Goal: Task Accomplishment & Management: Manage account settings

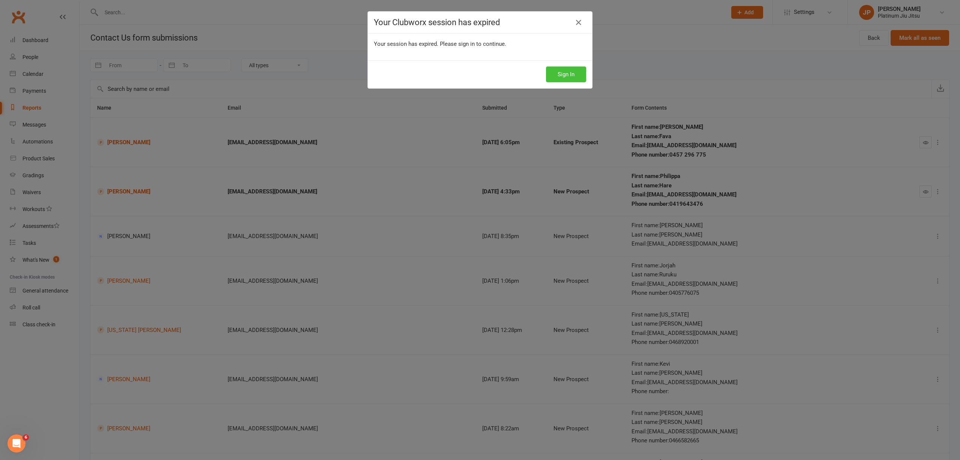
click at [571, 74] on button "Sign In" at bounding box center [566, 74] width 40 height 16
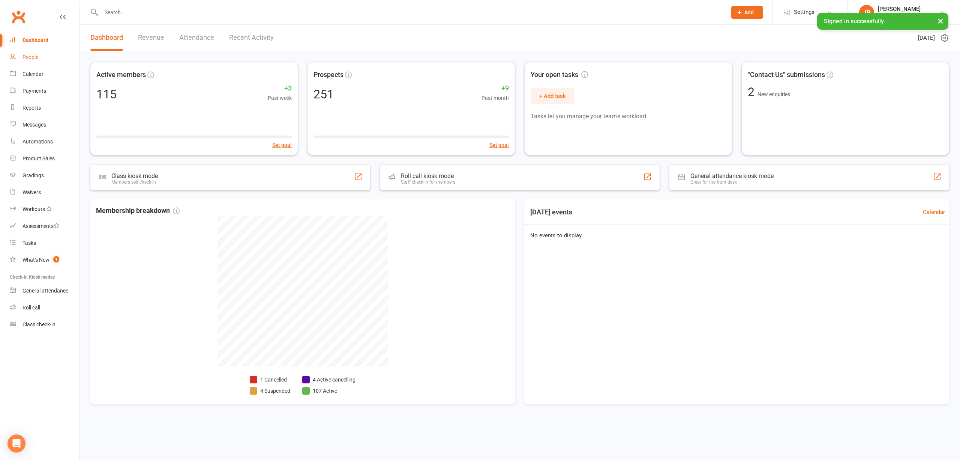
click at [30, 55] on div "People" at bounding box center [31, 57] width 16 height 6
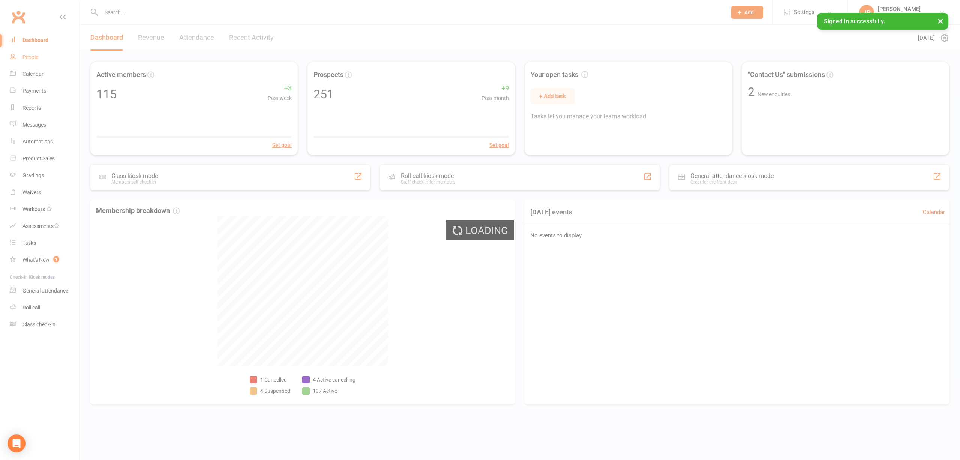
select select "100"
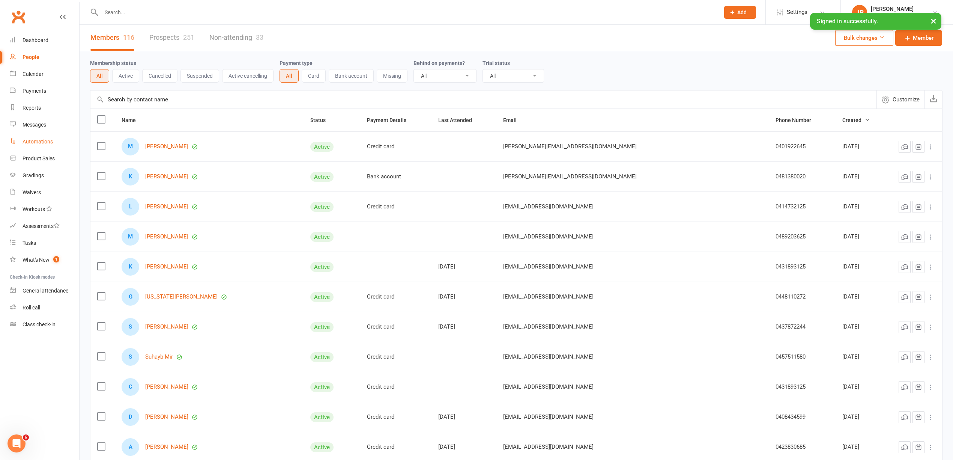
click at [31, 138] on div "Automations" at bounding box center [38, 141] width 30 height 6
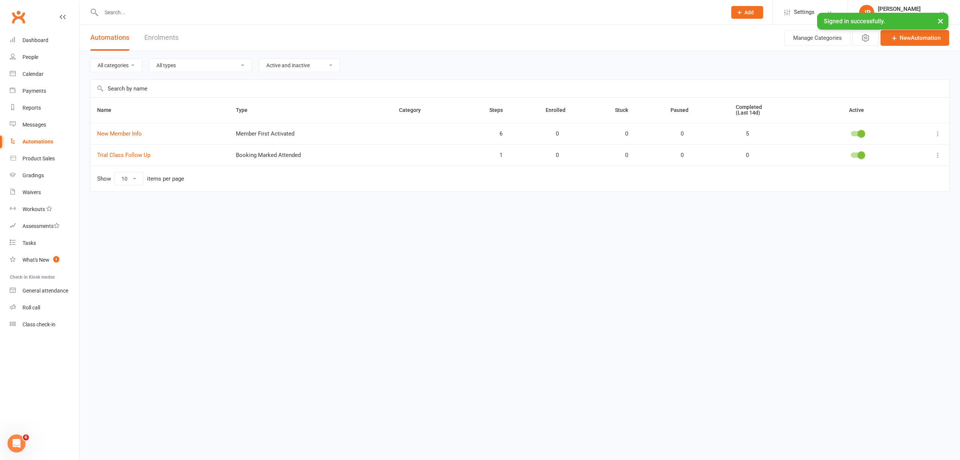
click at [149, 39] on link "Enrolments" at bounding box center [161, 38] width 34 height 26
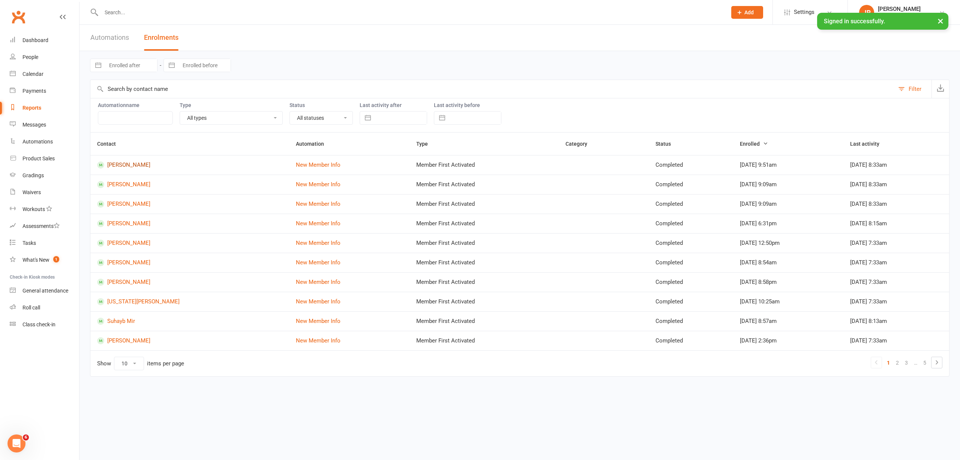
click at [120, 164] on link "[PERSON_NAME]" at bounding box center [189, 164] width 185 height 7
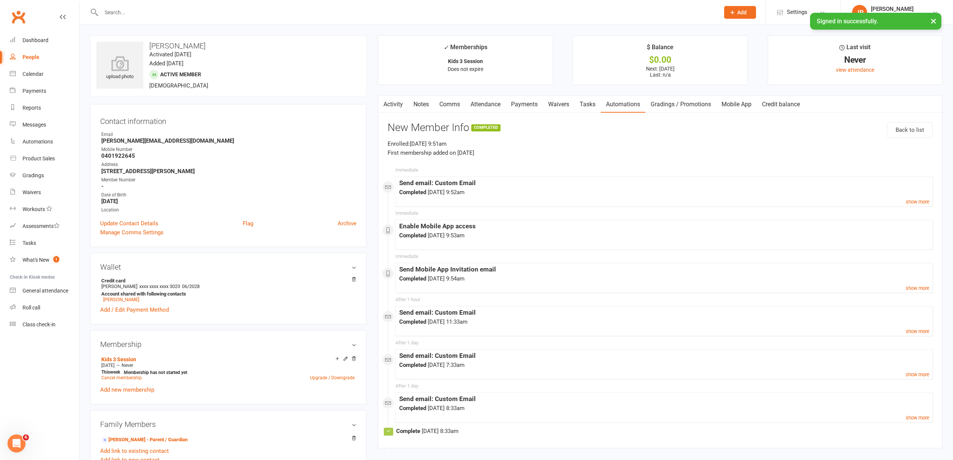
click at [392, 102] on link "Activity" at bounding box center [393, 104] width 30 height 17
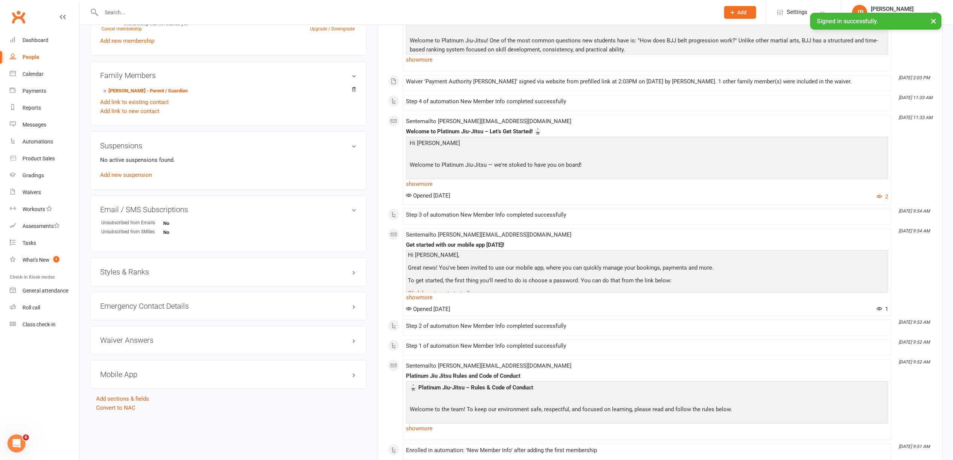
scroll to position [332, 0]
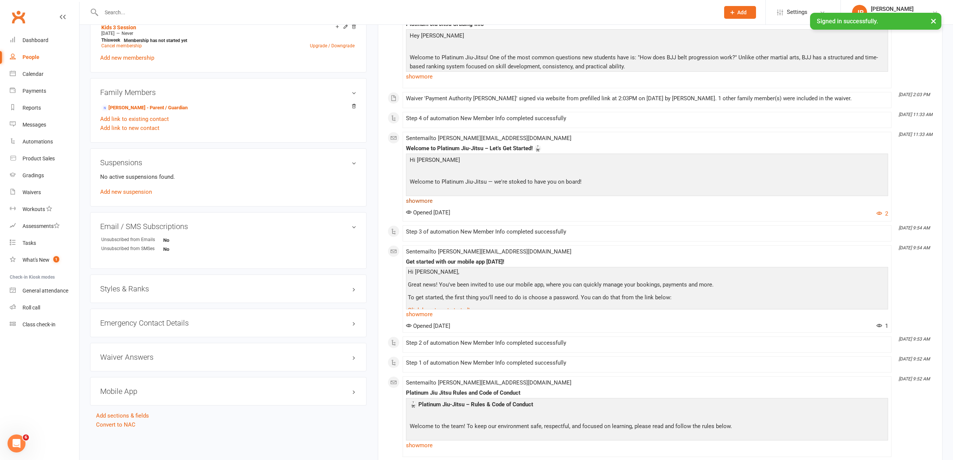
click at [425, 204] on link "show more" at bounding box center [647, 200] width 482 height 11
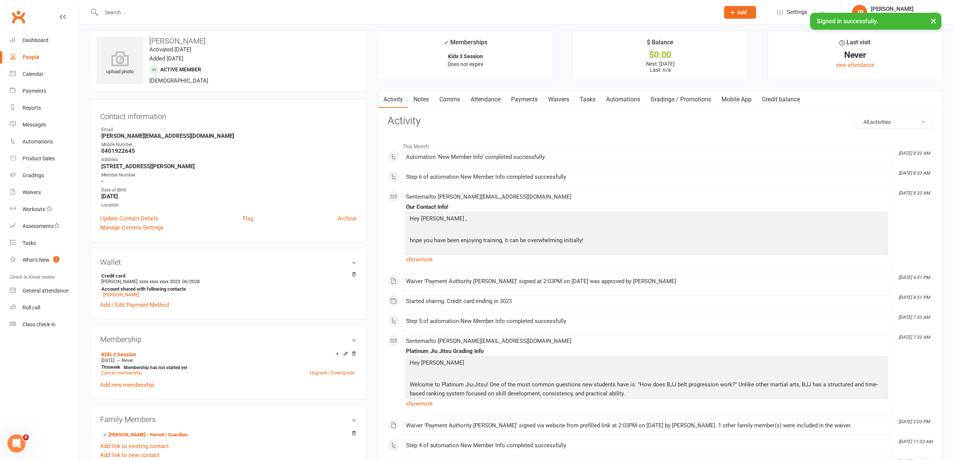
scroll to position [0, 0]
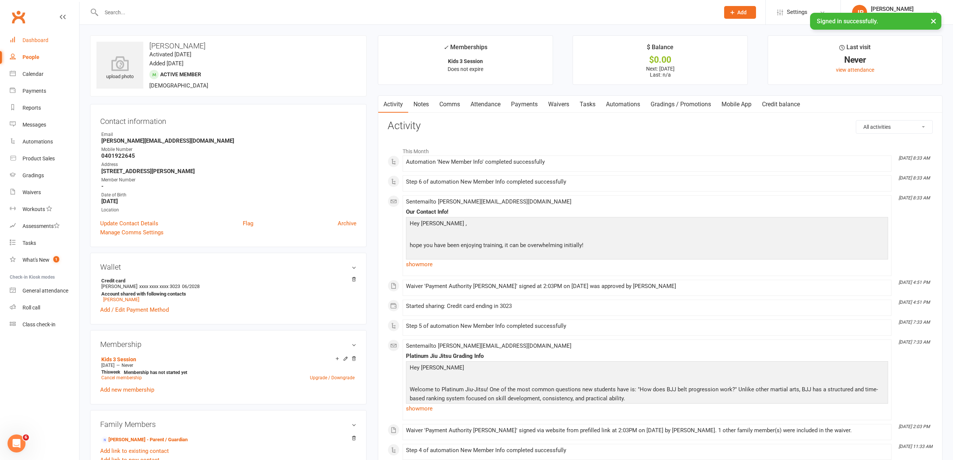
click at [45, 47] on link "Dashboard" at bounding box center [44, 40] width 69 height 17
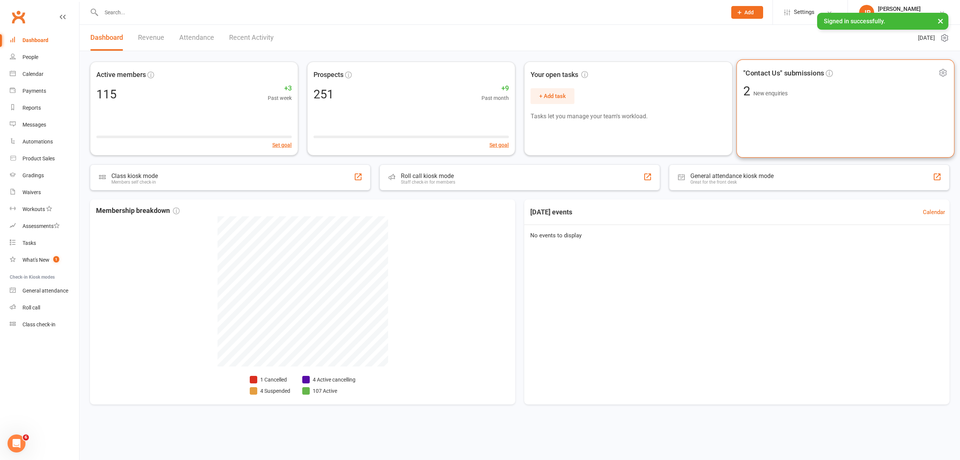
click at [799, 100] on div ""Contact Us" submissions 2 New enquiries" at bounding box center [846, 108] width 218 height 98
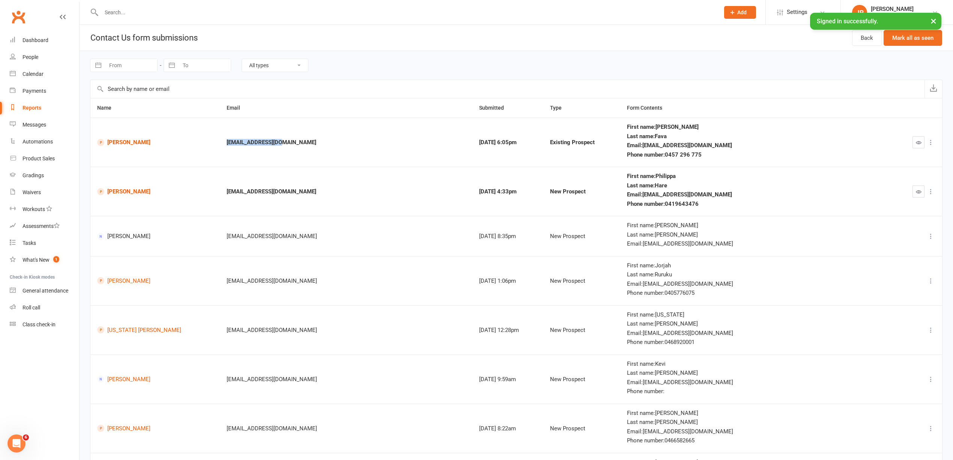
drag, startPoint x: 268, startPoint y: 142, endPoint x: 224, endPoint y: 146, distance: 43.4
click at [224, 146] on td "[EMAIL_ADDRESS][DOMAIN_NAME]" at bounding box center [346, 141] width 252 height 49
copy div "[EMAIL_ADDRESS][DOMAIN_NAME]"
click at [119, 143] on link "[PERSON_NAME]" at bounding box center [155, 142] width 116 height 7
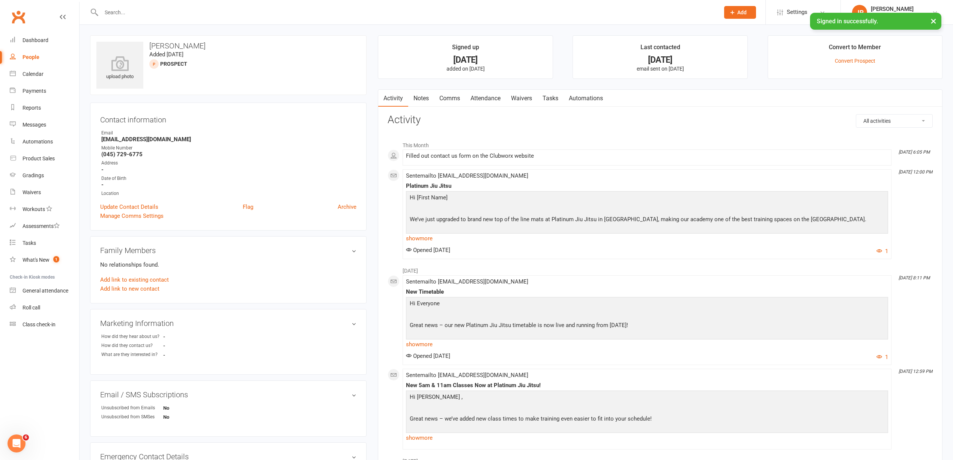
click at [41, 59] on link "People" at bounding box center [44, 57] width 69 height 17
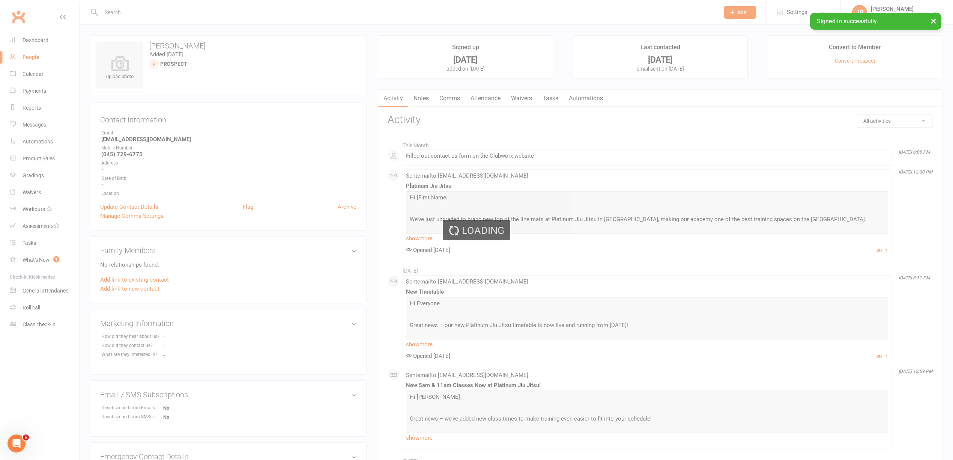
select select "100"
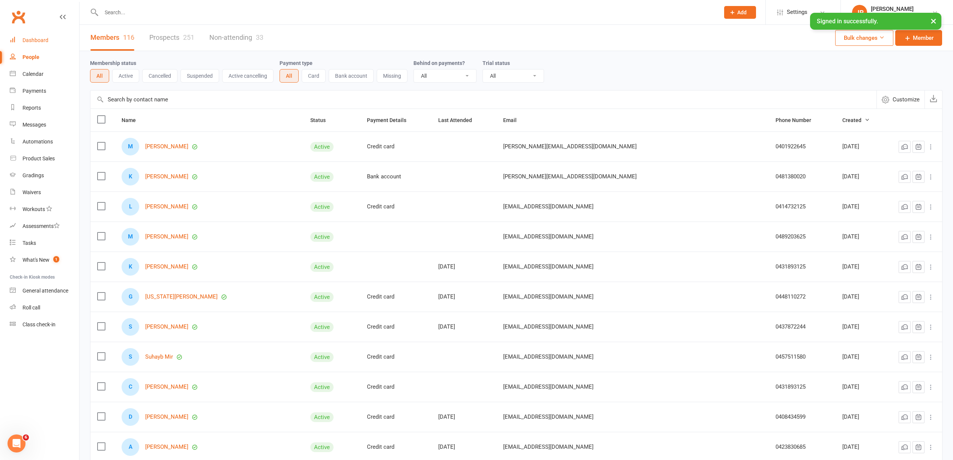
click at [38, 44] on link "Dashboard" at bounding box center [44, 40] width 69 height 17
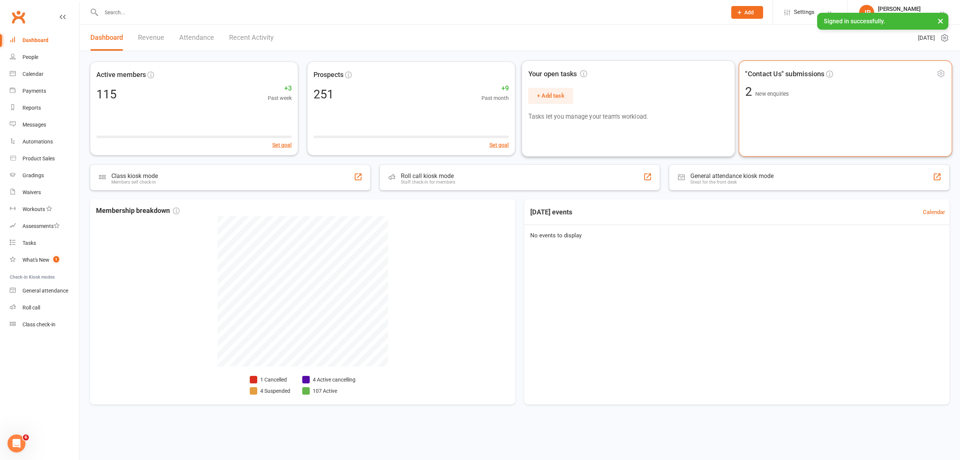
click at [846, 104] on div ""Contact Us" submissions 2 New enquiries" at bounding box center [845, 108] width 213 height 96
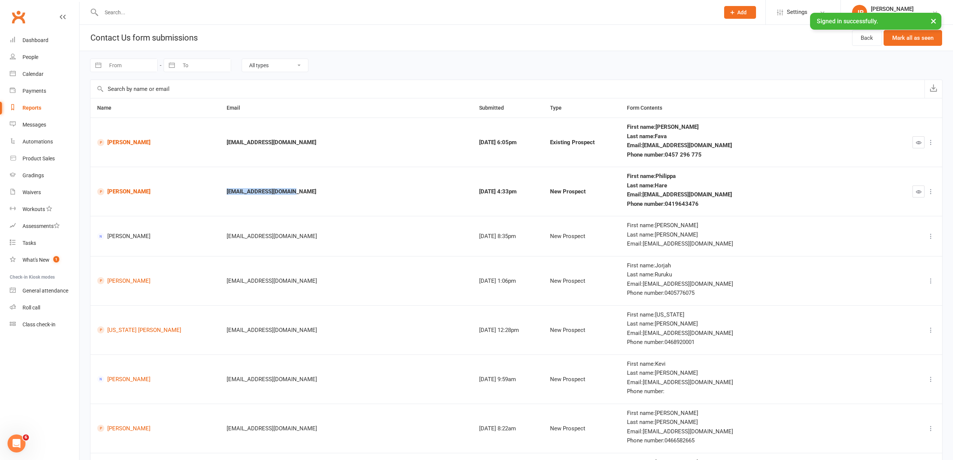
drag, startPoint x: 282, startPoint y: 191, endPoint x: 229, endPoint y: 194, distance: 53.3
click at [229, 194] on td "[EMAIL_ADDRESS][DOMAIN_NAME]" at bounding box center [346, 191] width 252 height 49
click at [35, 46] on link "Dashboard" at bounding box center [44, 40] width 69 height 17
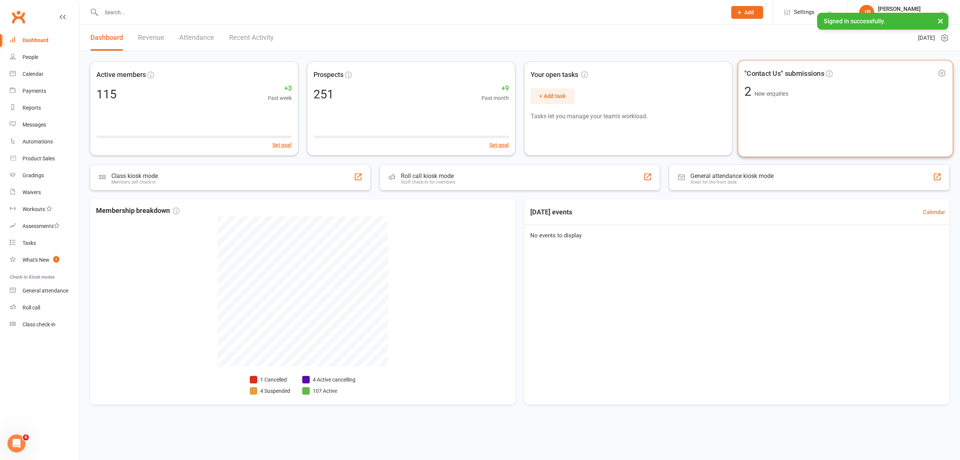
click at [777, 106] on div ""Contact Us" submissions 2 New enquiries" at bounding box center [845, 108] width 215 height 97
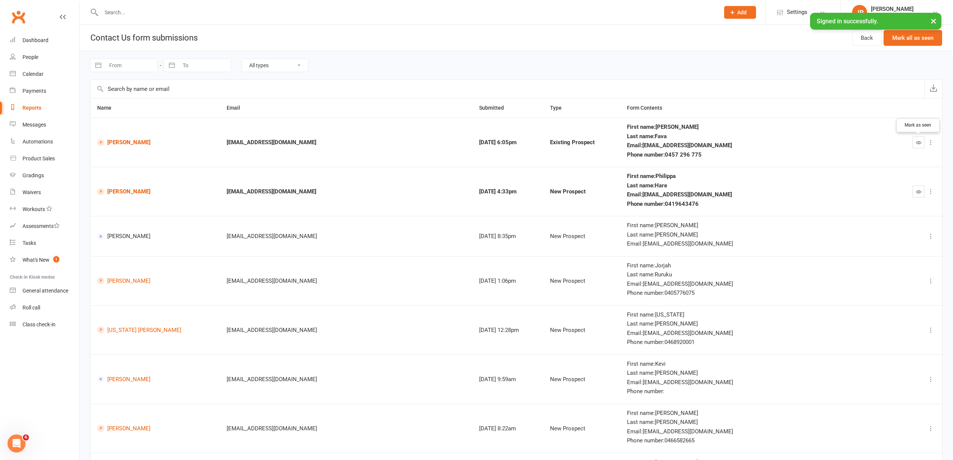
click at [916, 141] on icon "button" at bounding box center [919, 143] width 6 height 6
click at [918, 189] on icon "button" at bounding box center [919, 192] width 6 height 6
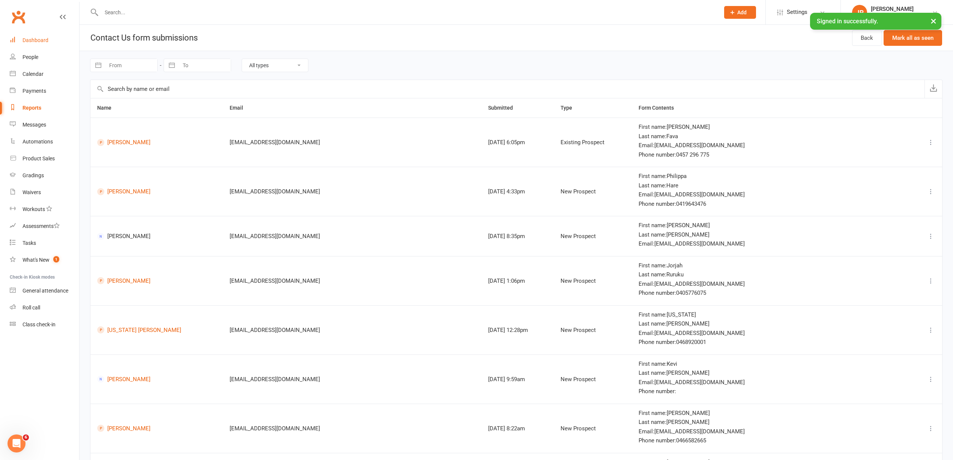
click at [35, 41] on div "Dashboard" at bounding box center [36, 40] width 26 height 6
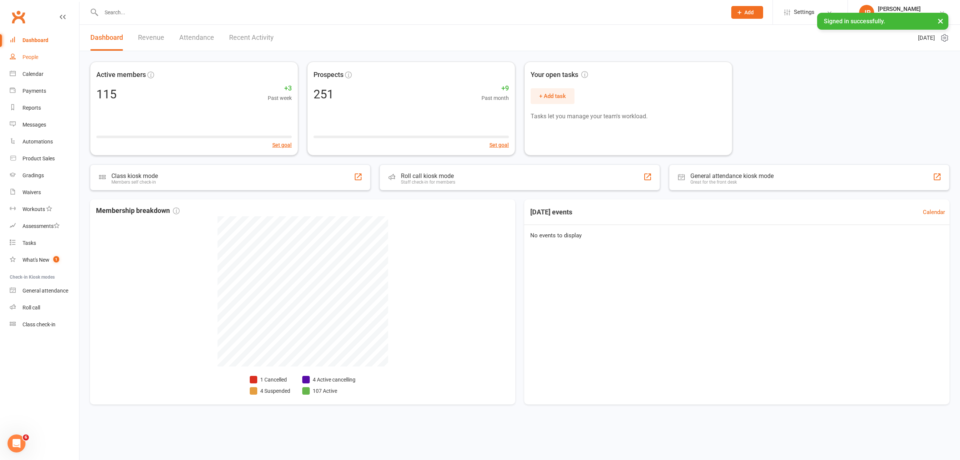
click at [35, 59] on div "People" at bounding box center [31, 57] width 16 height 6
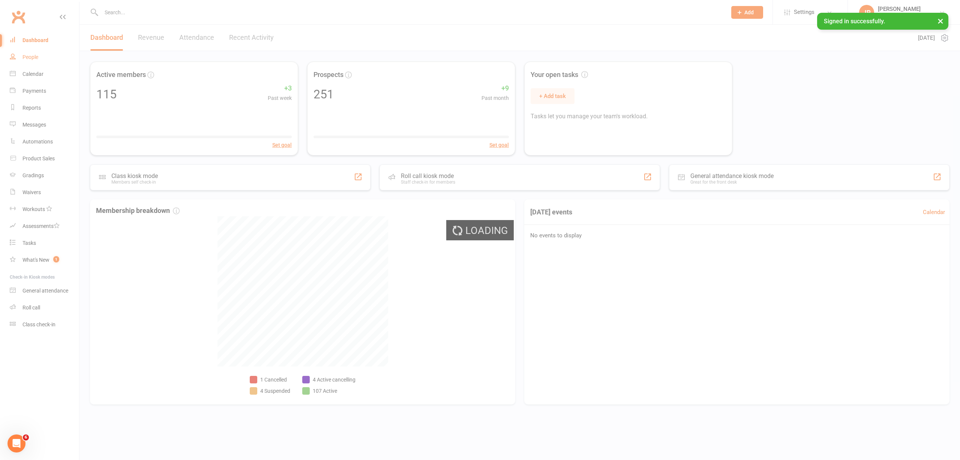
select select "100"
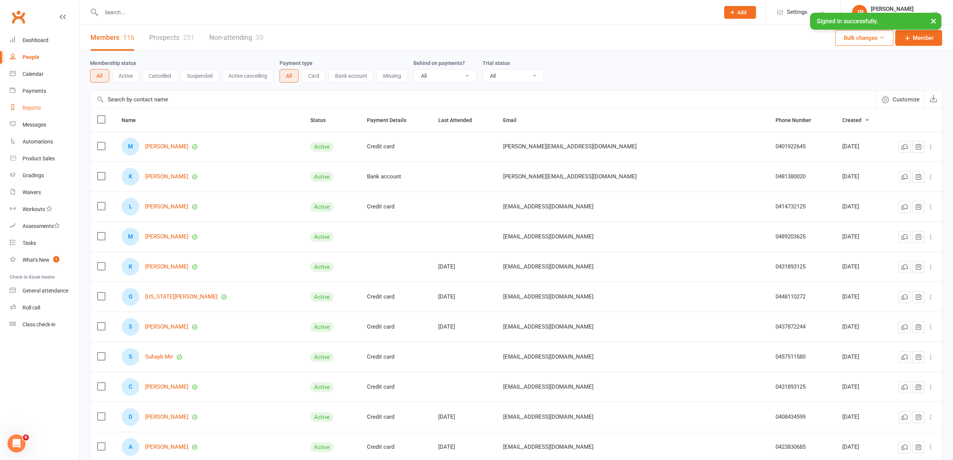
click at [38, 107] on div "Reports" at bounding box center [32, 108] width 18 height 6
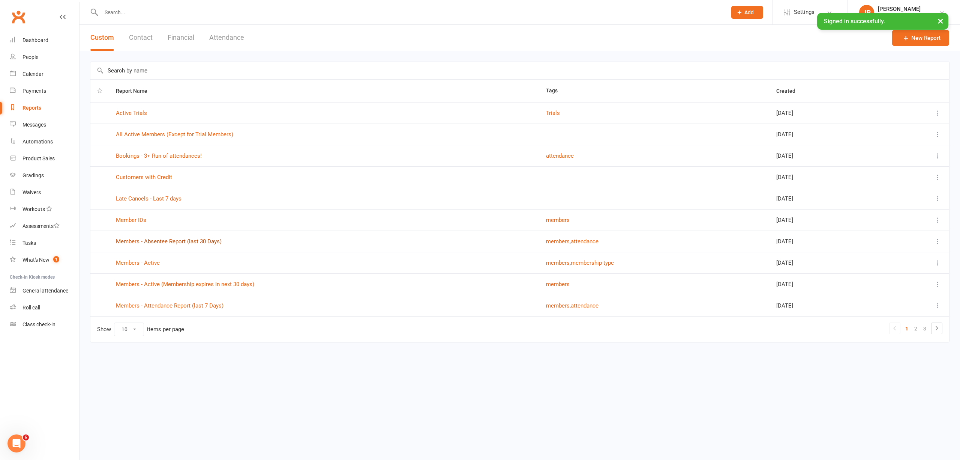
click at [155, 243] on link "Members - Absentee Report (last 30 Days)" at bounding box center [169, 241] width 106 height 7
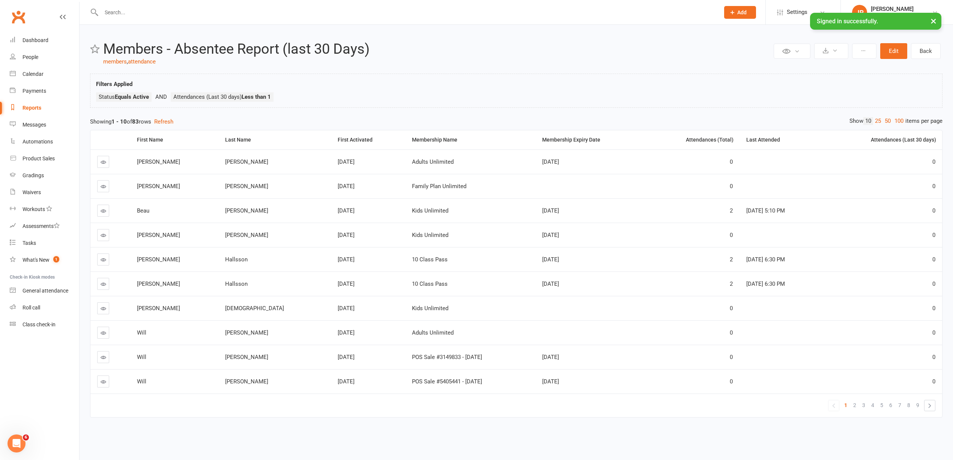
scroll to position [3, 0]
drag, startPoint x: 898, startPoint y: 116, endPoint x: 882, endPoint y: 125, distance: 18.6
click at [898, 117] on link "100" at bounding box center [899, 121] width 13 height 8
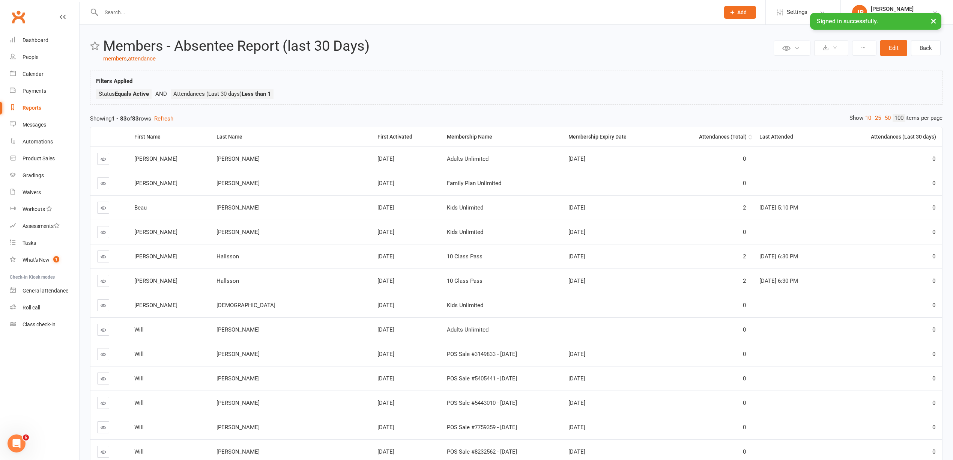
click at [693, 137] on div "Attendances (Total)" at bounding box center [709, 137] width 75 height 6
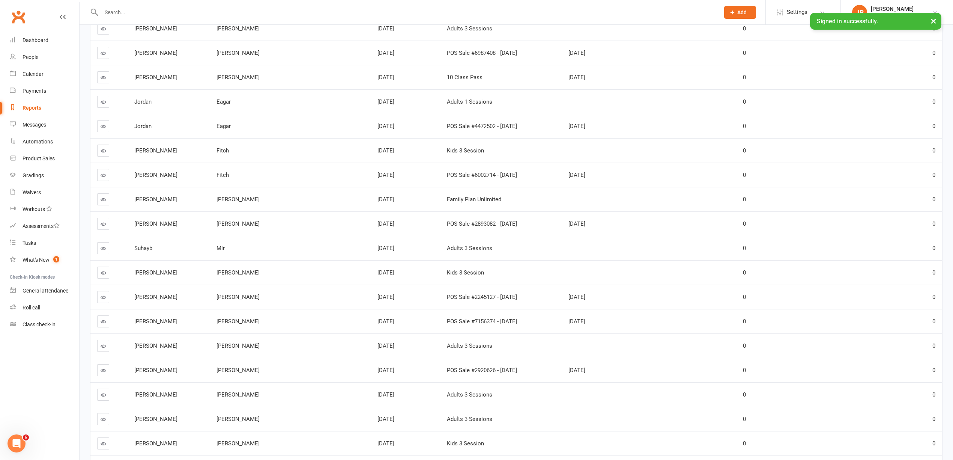
scroll to position [1201, 0]
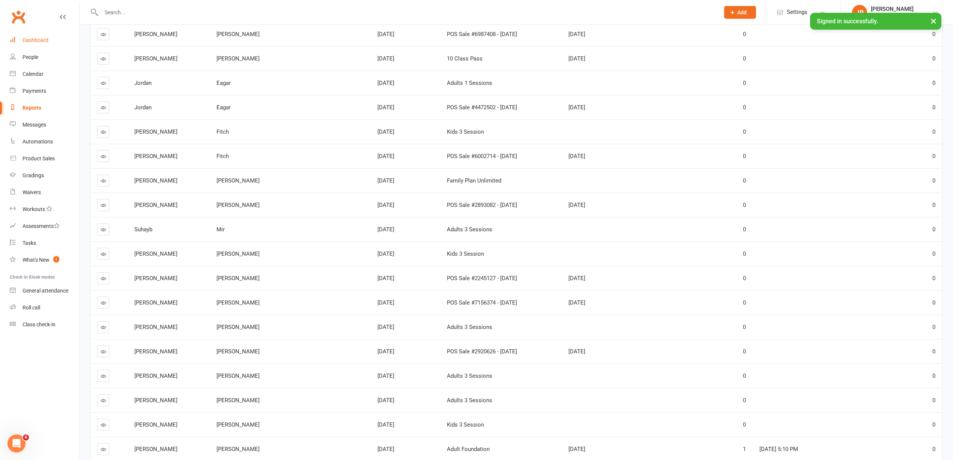
click at [26, 42] on div "Dashboard" at bounding box center [36, 40] width 26 height 6
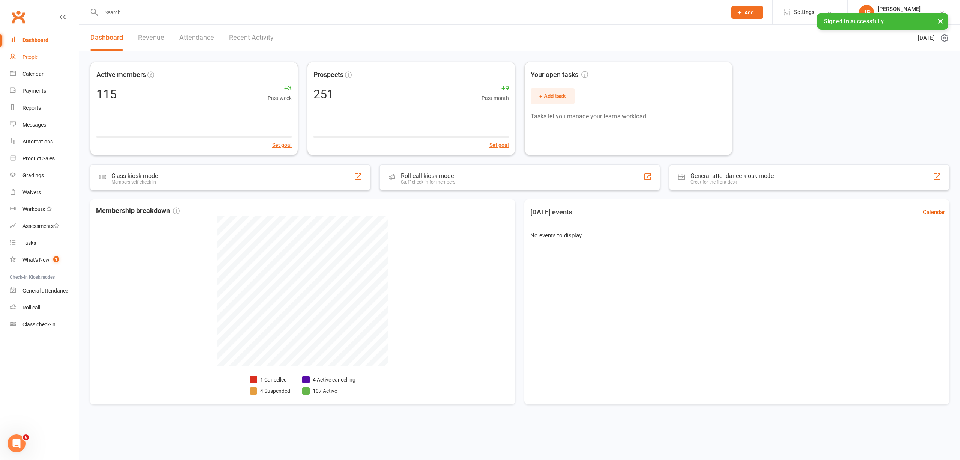
click at [37, 62] on link "People" at bounding box center [44, 57] width 69 height 17
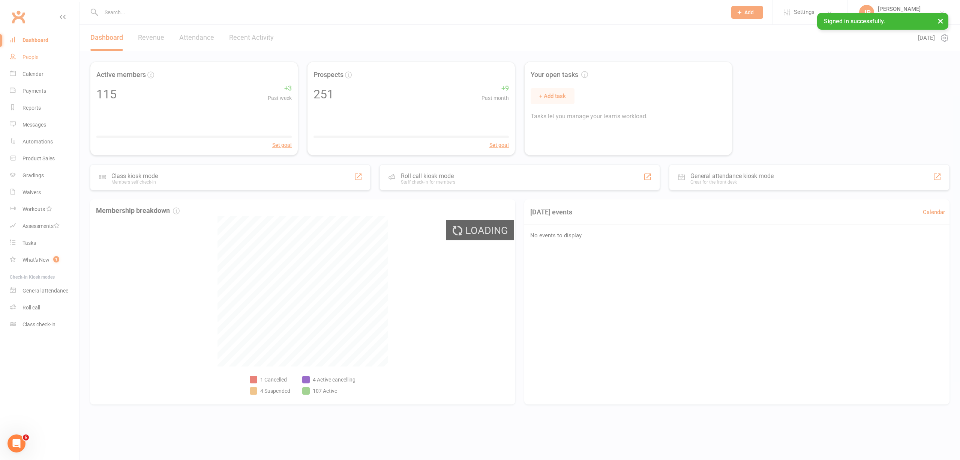
select select "100"
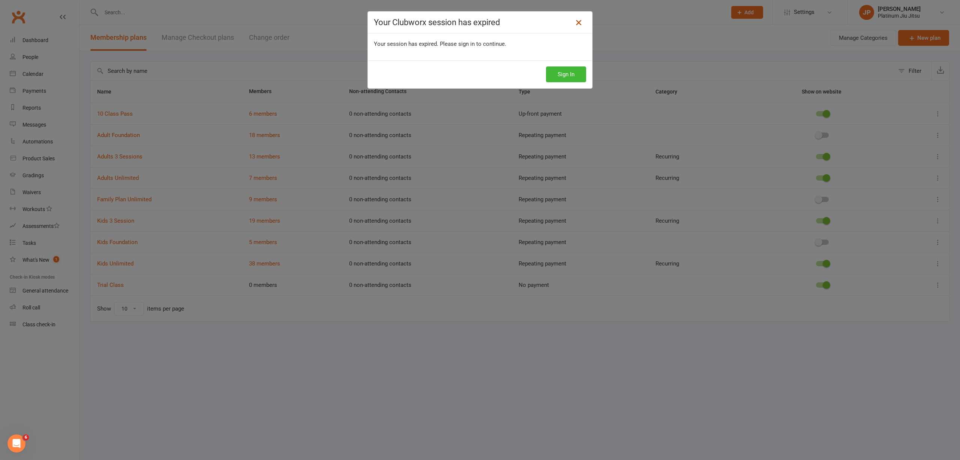
click at [578, 25] on icon at bounding box center [578, 22] width 9 height 9
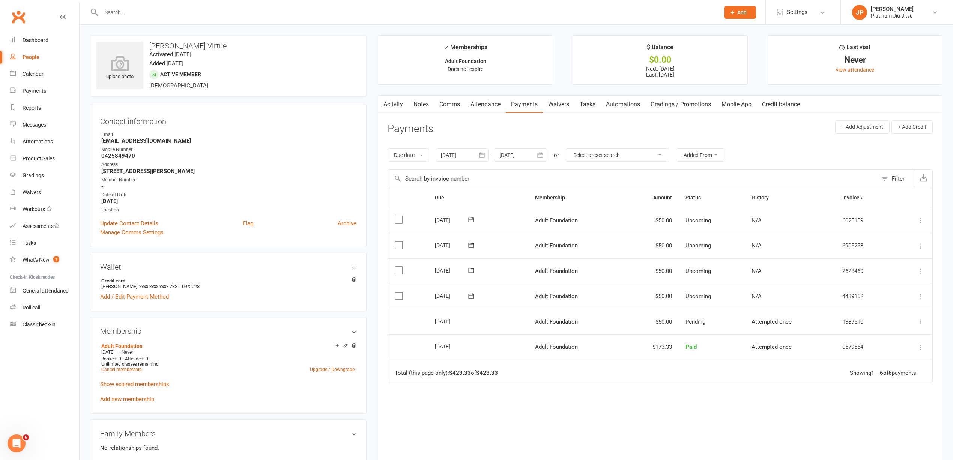
click at [920, 295] on icon at bounding box center [921, 297] width 8 height 8
click at [875, 352] on link "Skip" at bounding box center [881, 356] width 89 height 15
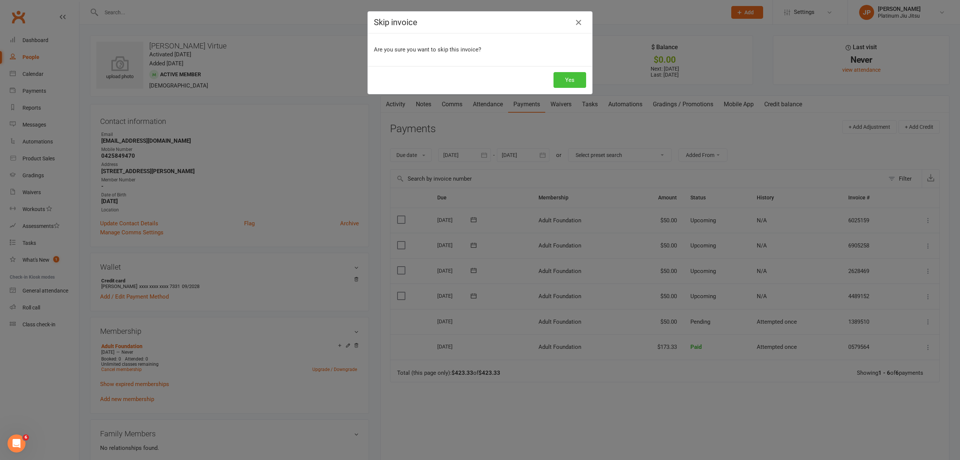
click at [560, 78] on button "Yes" at bounding box center [570, 80] width 33 height 16
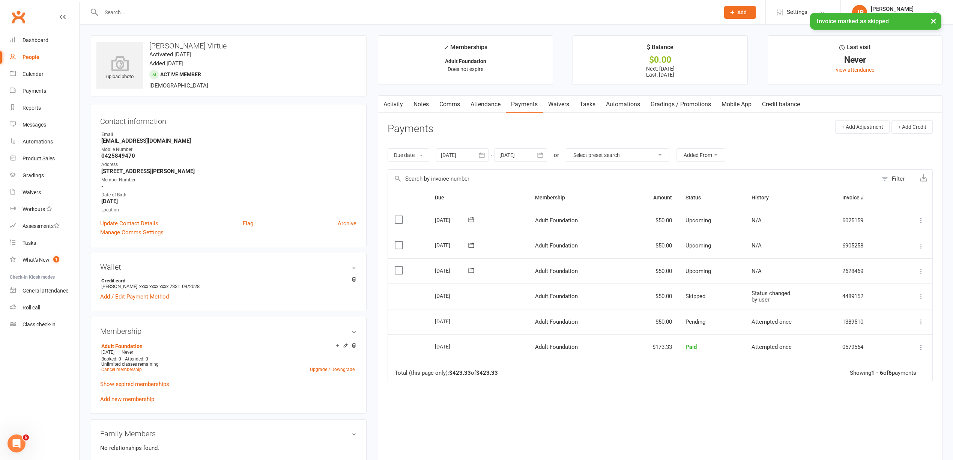
click at [924, 269] on button at bounding box center [921, 270] width 9 height 9
click at [875, 335] on link "Skip" at bounding box center [881, 330] width 89 height 15
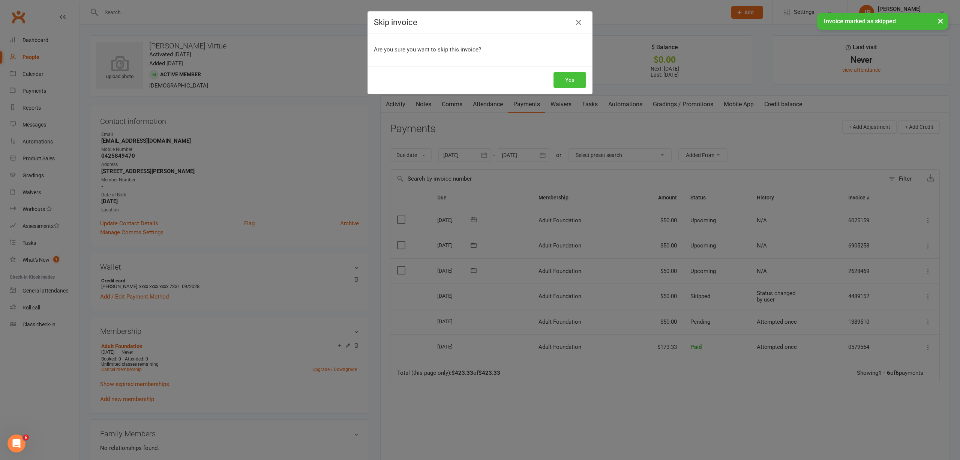
click at [566, 77] on button "Yes" at bounding box center [570, 80] width 33 height 16
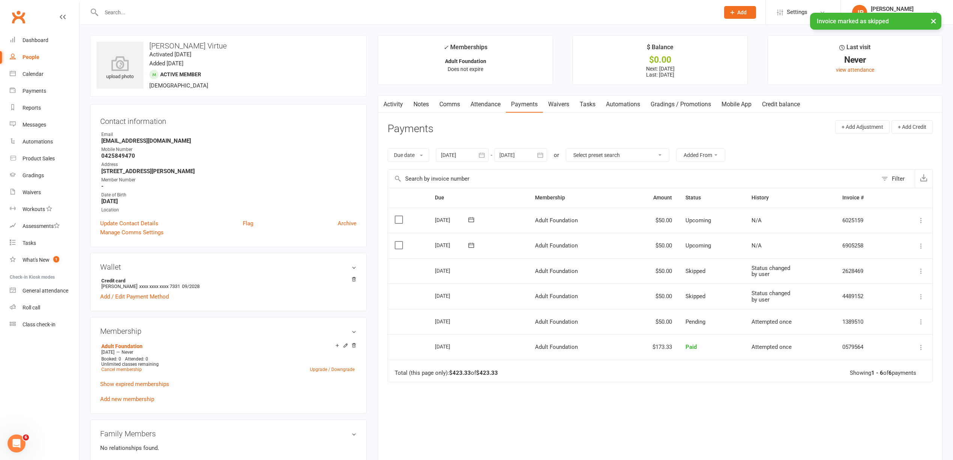
click at [922, 242] on button at bounding box center [921, 245] width 9 height 9
click at [885, 310] on link "Skip" at bounding box center [881, 305] width 89 height 15
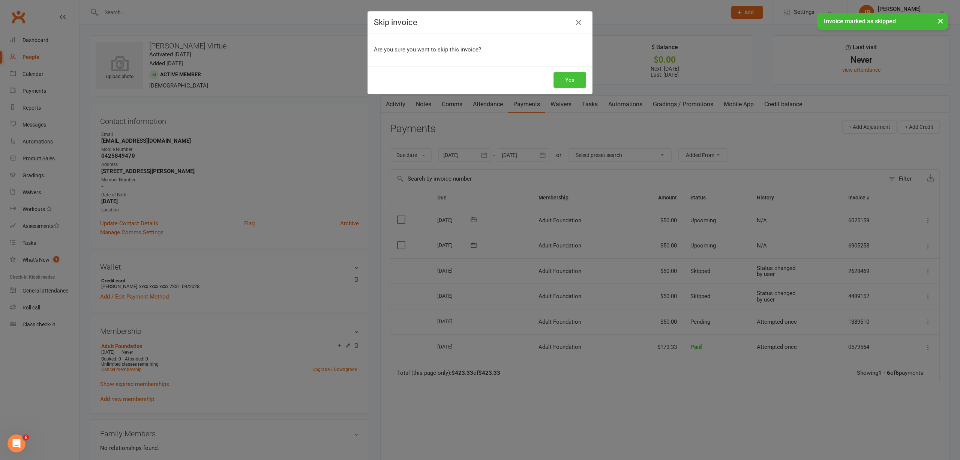
click at [560, 77] on button "Yes" at bounding box center [570, 80] width 33 height 16
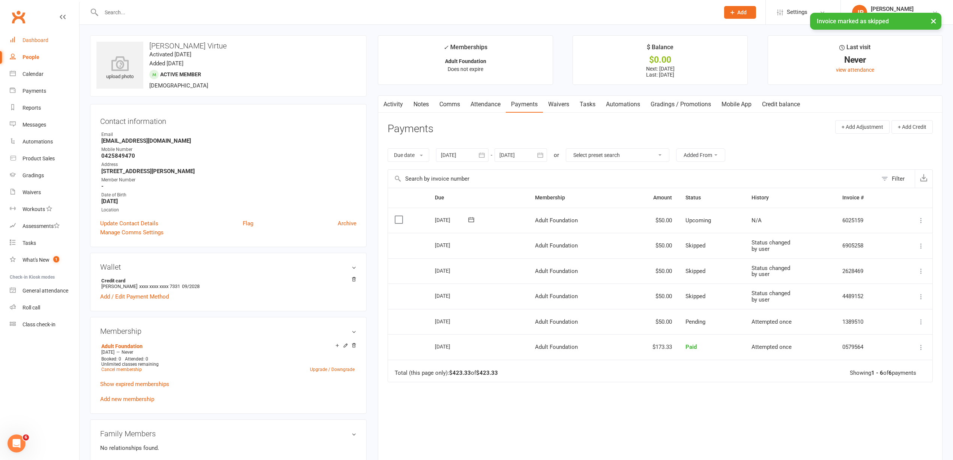
click at [24, 36] on link "Dashboard" at bounding box center [44, 40] width 69 height 17
